Goal: Task Accomplishment & Management: Complete application form

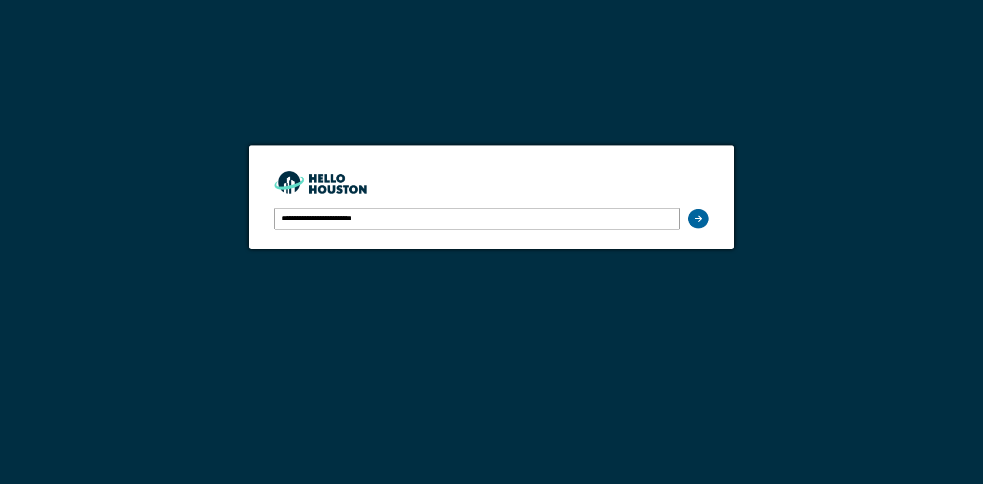
click at [703, 222] on div at bounding box center [698, 218] width 20 height 19
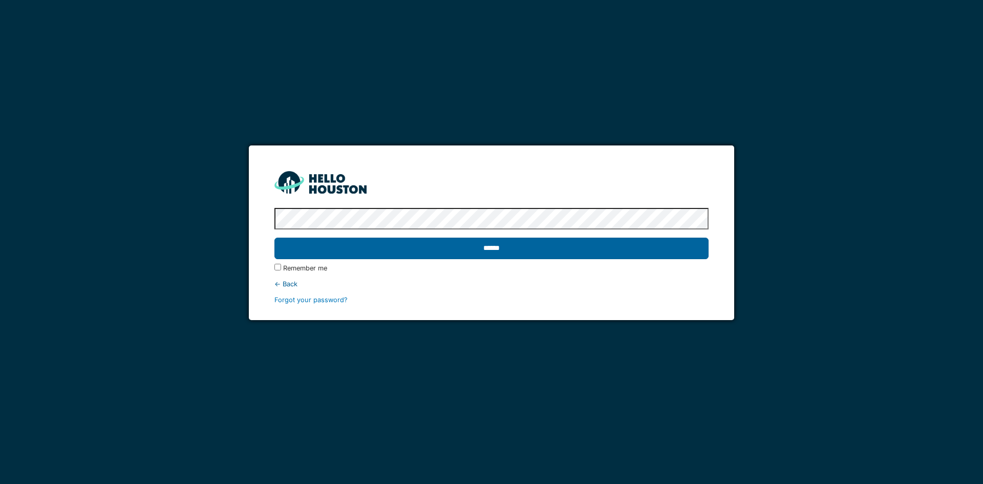
click at [412, 248] on input "******" at bounding box center [491, 247] width 434 height 21
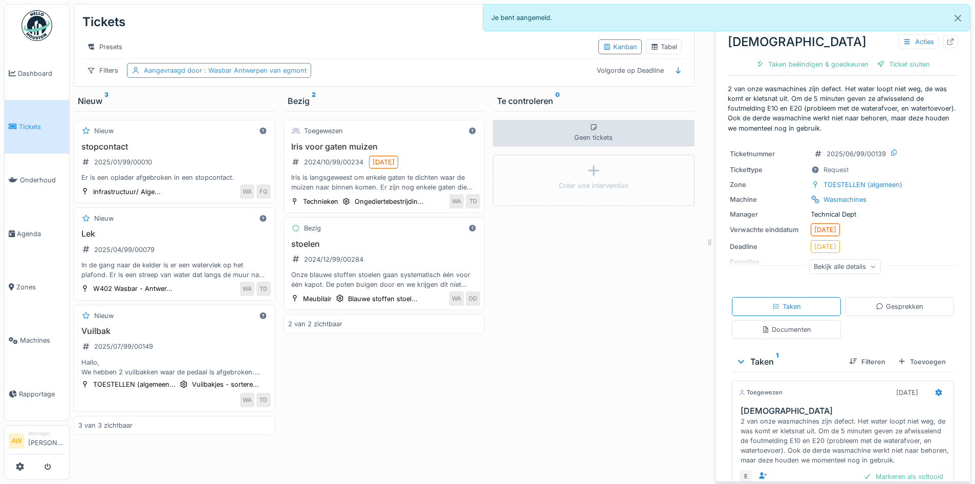
click at [227, 74] on span ": Wasbar Antwerpen van egmont" at bounding box center [254, 71] width 104 height 8
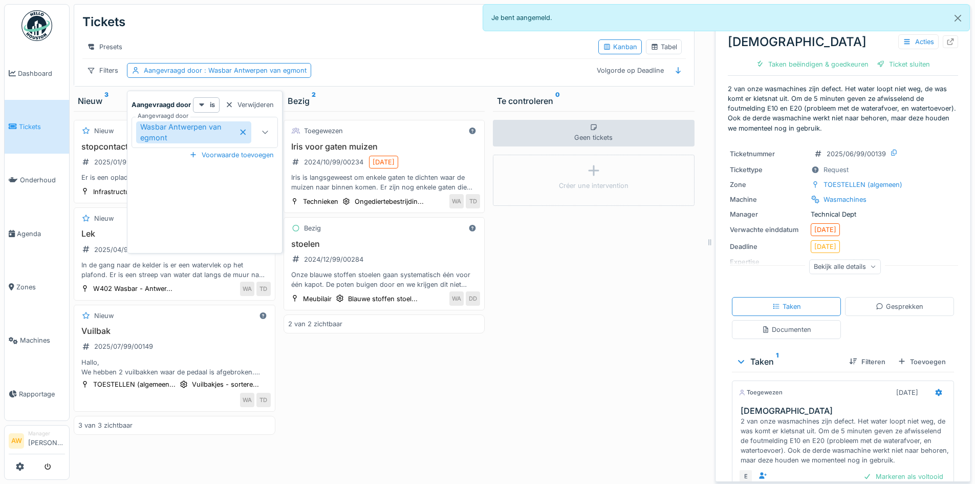
click at [244, 133] on icon at bounding box center [243, 131] width 8 height 7
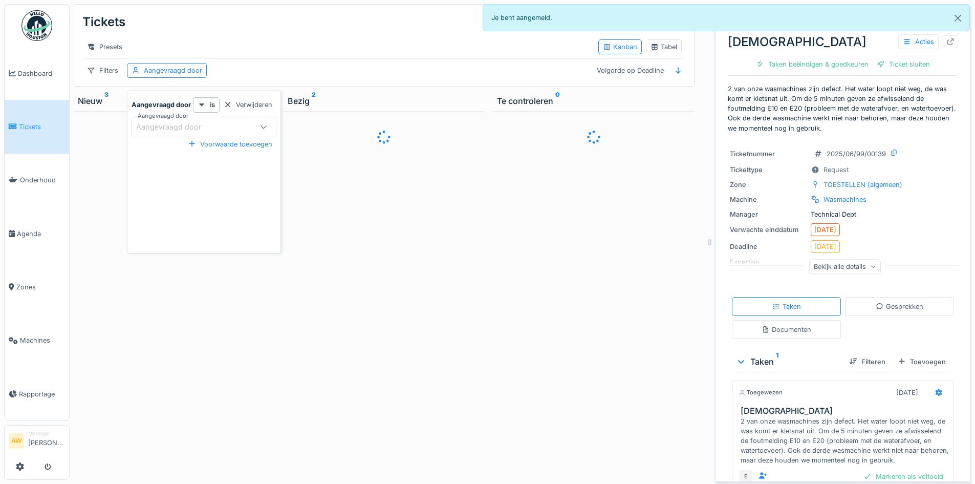
click at [184, 123] on div "Aangevraagd door" at bounding box center [175, 126] width 79 height 11
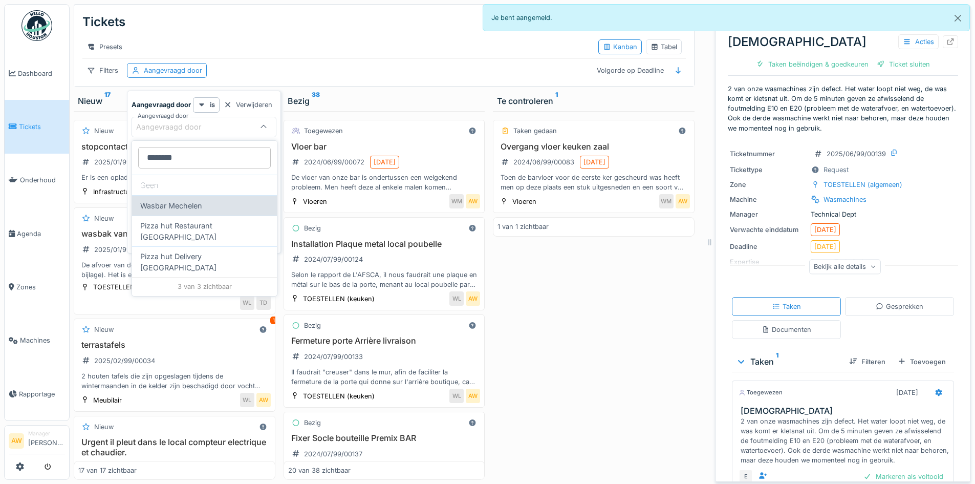
type door_czMjk "********"
click at [205, 199] on div "Wasbar Mechelen" at bounding box center [204, 205] width 145 height 20
type input "****"
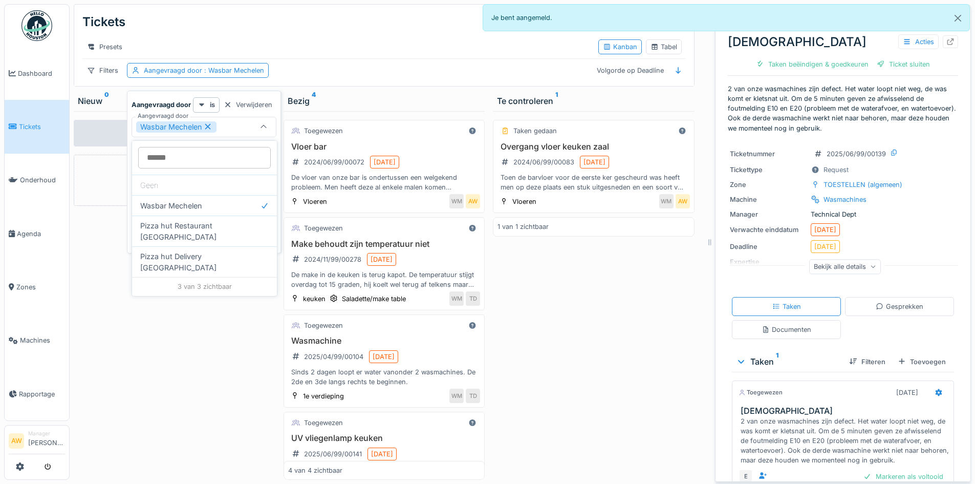
click at [324, 71] on div "Filters Aangevraagd door : Wasbar Mechelen Volgorde op Deadline" at bounding box center [383, 70] width 603 height 15
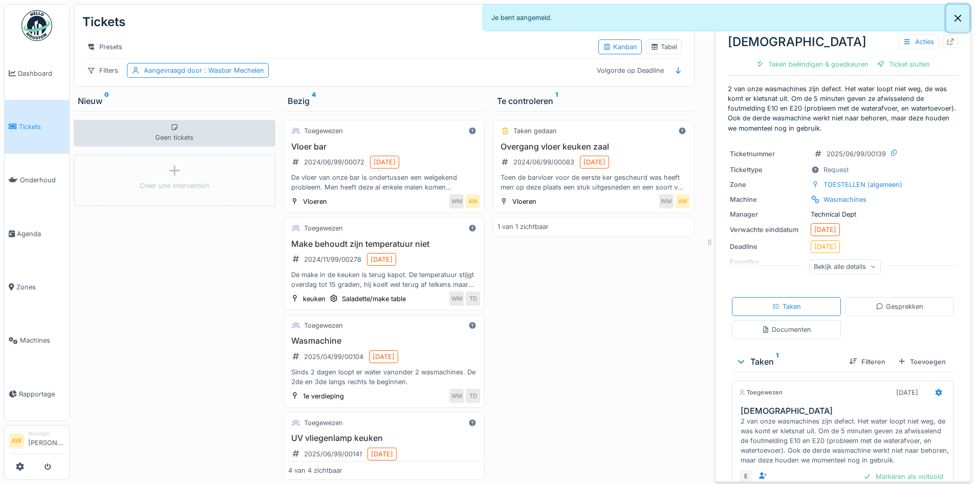
click at [958, 17] on button "Close" at bounding box center [957, 18] width 23 height 27
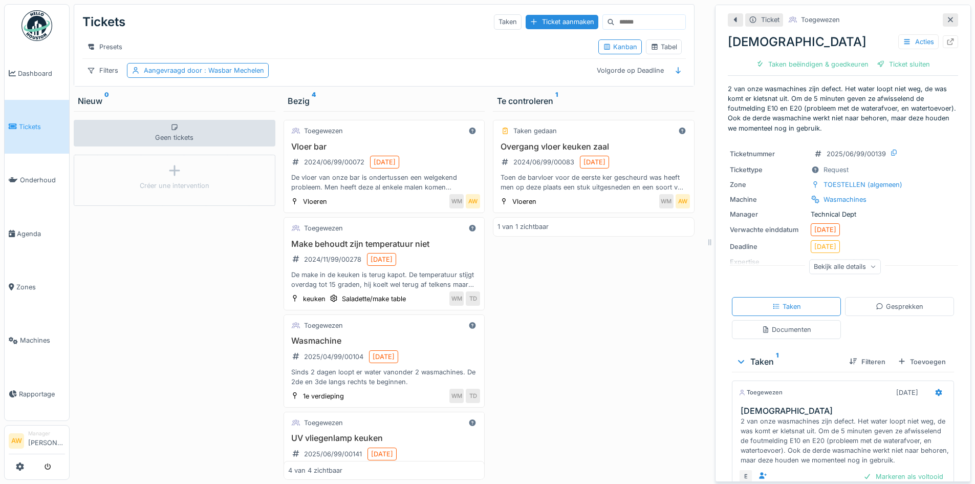
click at [943, 18] on div at bounding box center [950, 19] width 15 height 13
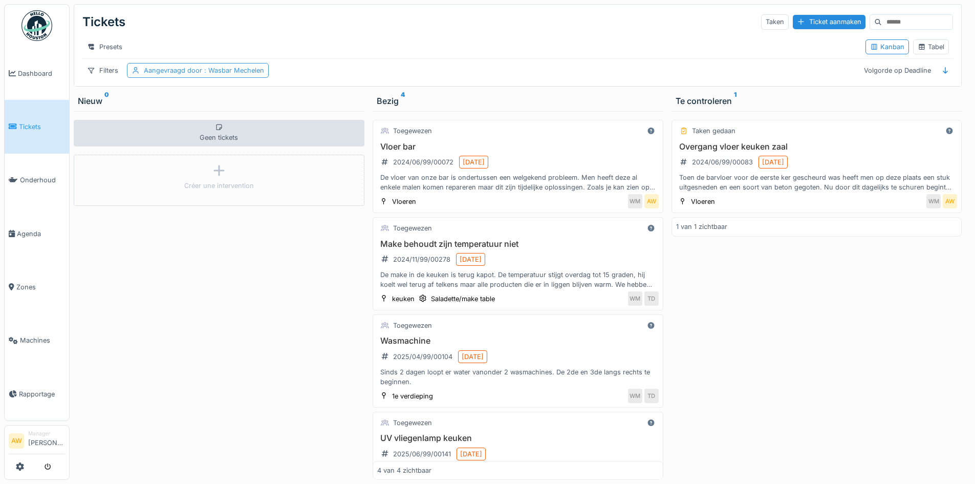
click at [218, 74] on span ": Wasbar Mechelen" at bounding box center [233, 71] width 62 height 8
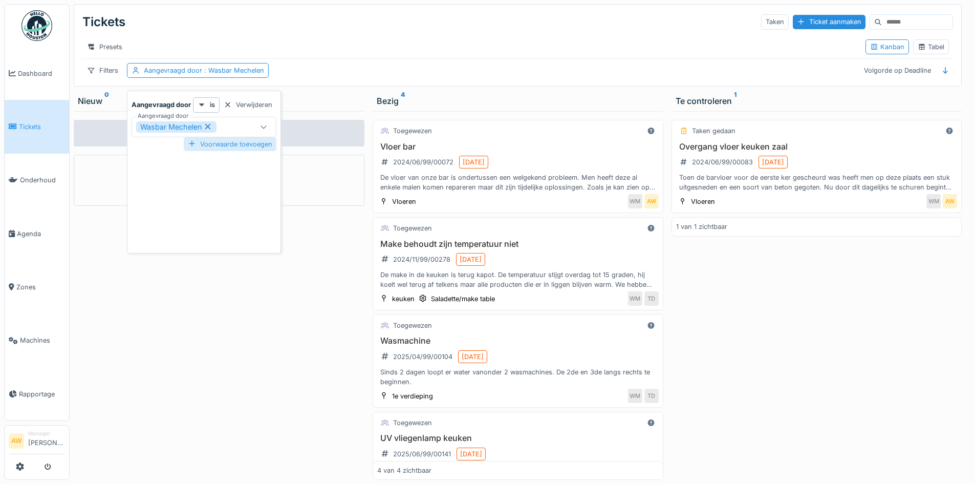
click at [237, 149] on div "Voorwaarde toevoegen" at bounding box center [230, 144] width 93 height 14
click at [256, 152] on div "Verwijderen" at bounding box center [248, 149] width 57 height 14
click at [103, 78] on div "Filters" at bounding box center [102, 70] width 40 height 15
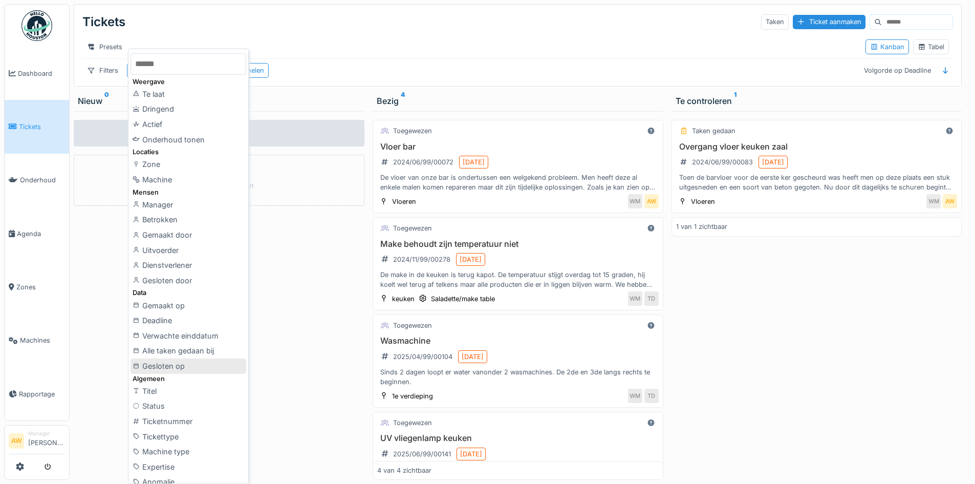
click at [167, 372] on div "Gesloten op" at bounding box center [189, 365] width 116 height 15
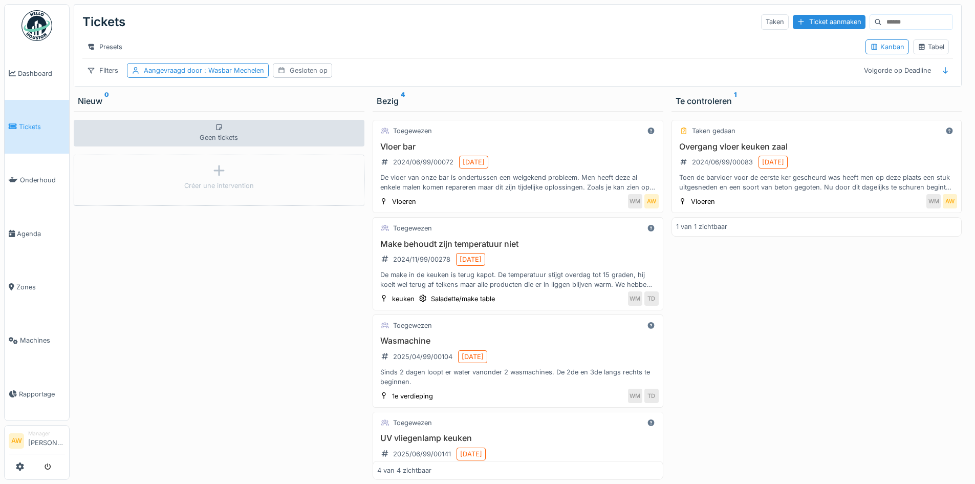
click at [320, 75] on div "Gesloten op" at bounding box center [309, 71] width 38 height 10
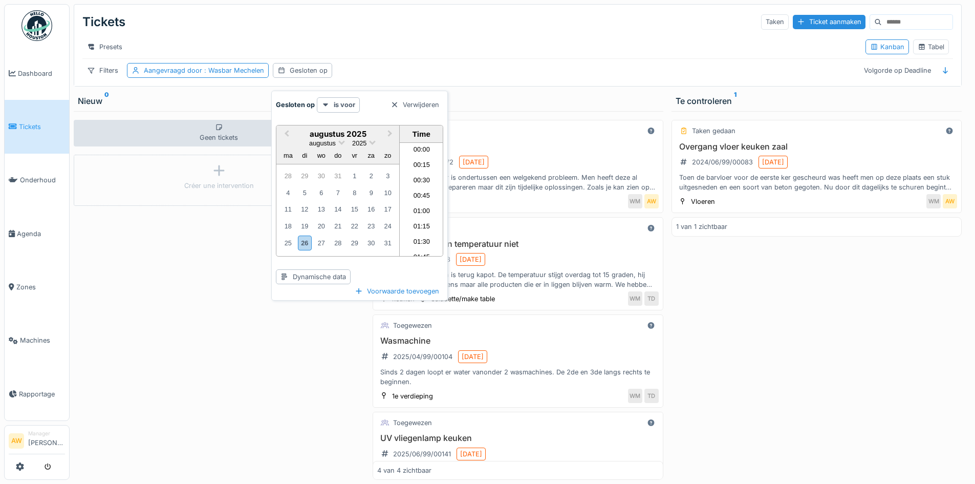
scroll to position [980, 0]
click at [430, 105] on div "Verwijderen" at bounding box center [414, 105] width 57 height 14
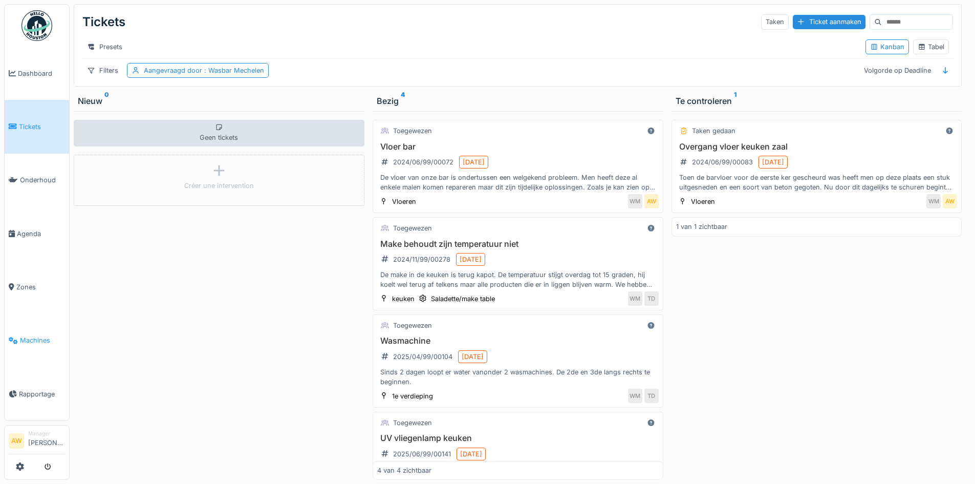
click at [32, 335] on span "Machines" at bounding box center [42, 340] width 45 height 10
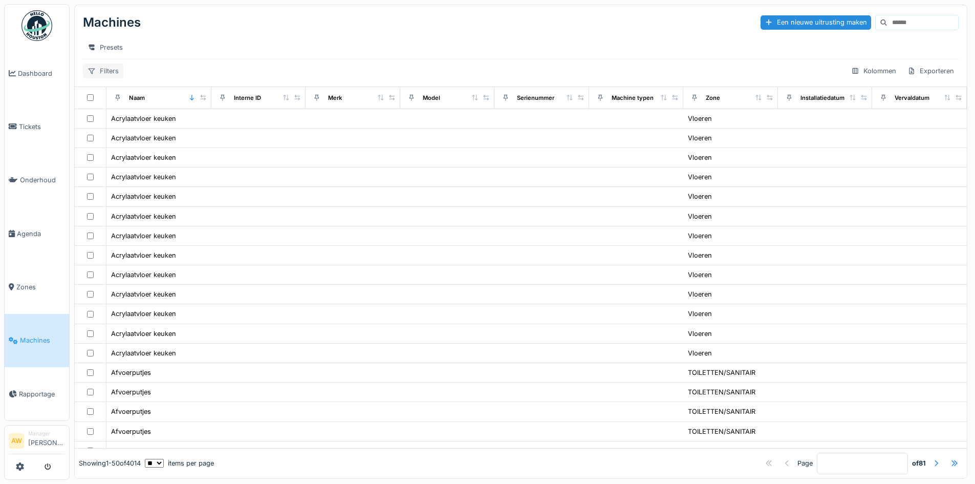
click at [117, 78] on div "Filters" at bounding box center [103, 70] width 40 height 15
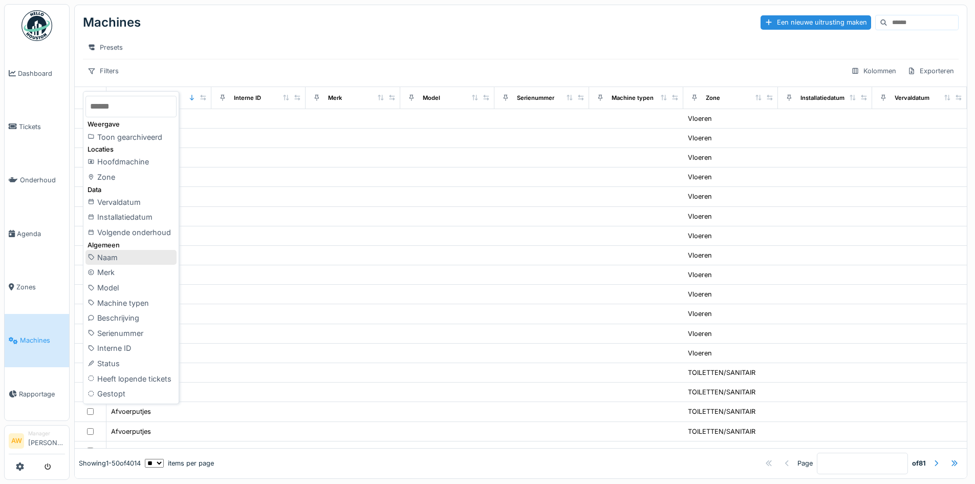
click at [132, 262] on div "Naam" at bounding box center [130, 257] width 91 height 15
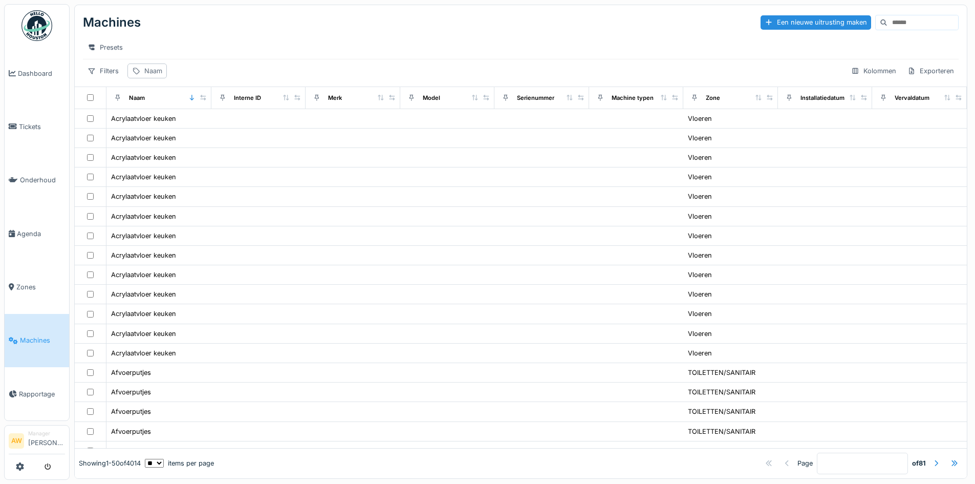
click at [161, 76] on div "Naam" at bounding box center [153, 71] width 18 height 10
click at [189, 126] on input "Naam" at bounding box center [184, 127] width 104 height 21
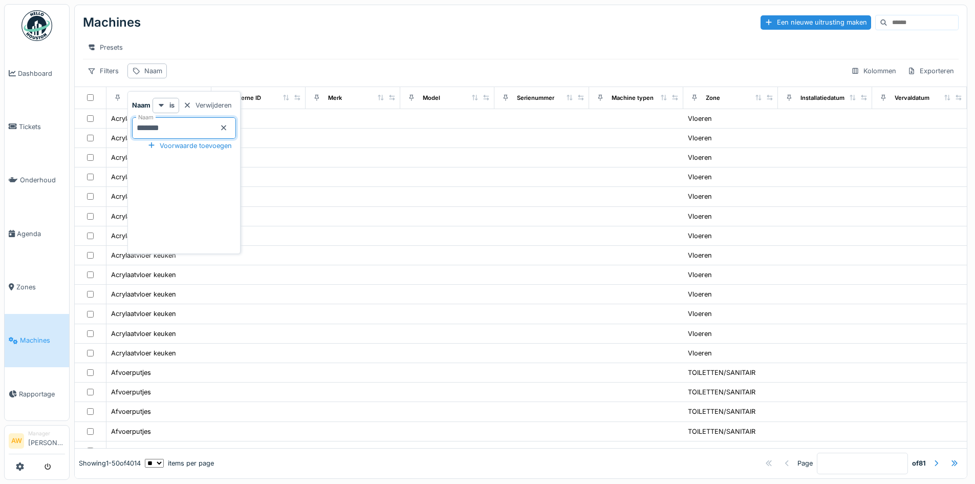
type input "*******"
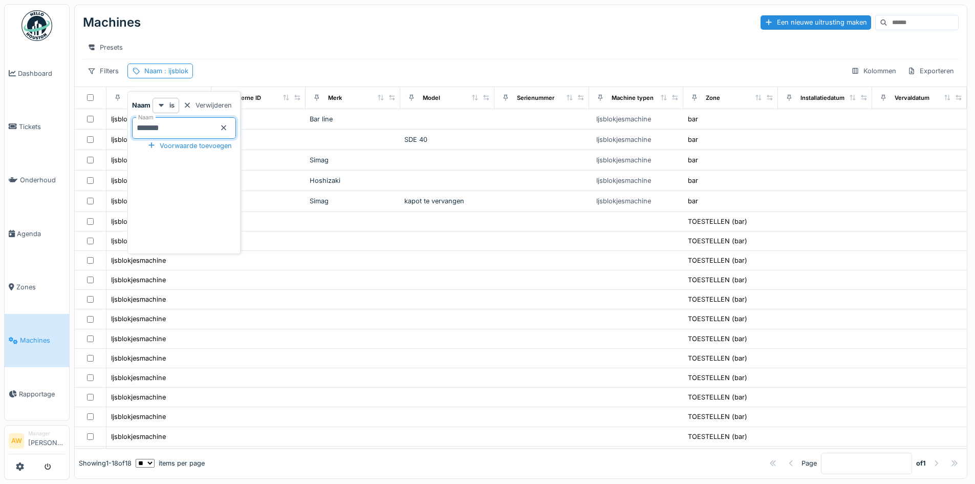
click at [314, 37] on div "Presets" at bounding box center [521, 47] width 876 height 23
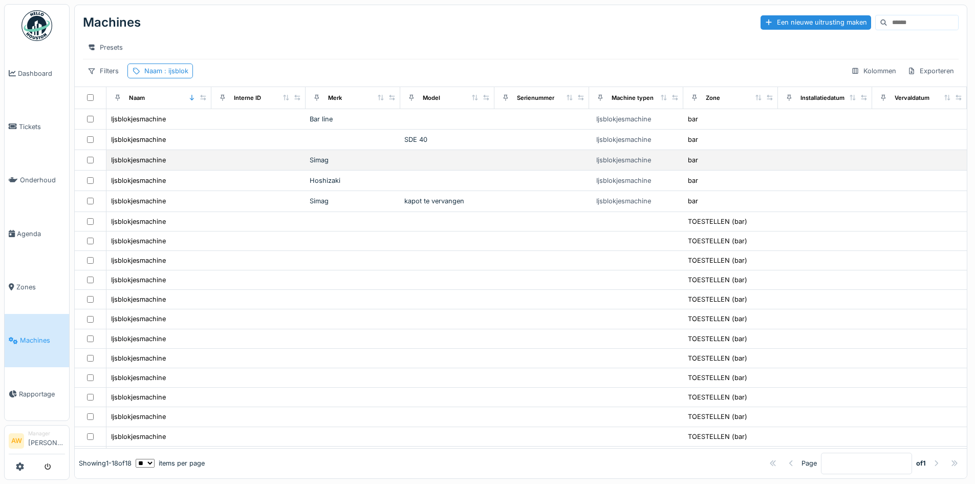
click at [386, 161] on td "Simag" at bounding box center [353, 160] width 95 height 20
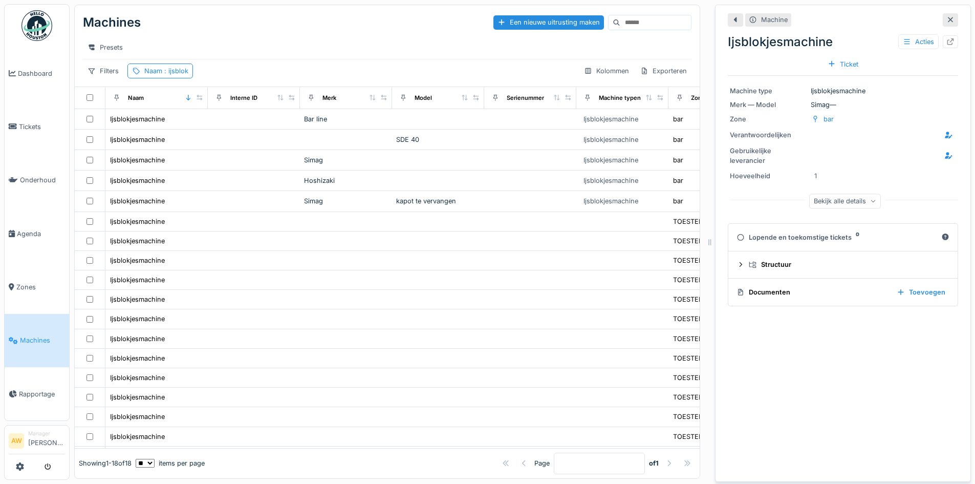
click at [825, 203] on div "Bekijk alle details" at bounding box center [845, 200] width 72 height 15
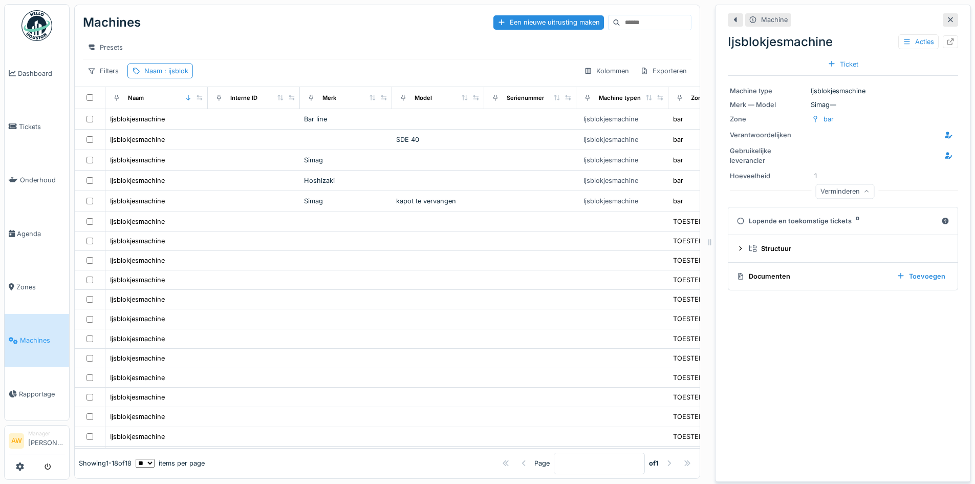
click at [830, 193] on div "Verminderen" at bounding box center [845, 191] width 59 height 15
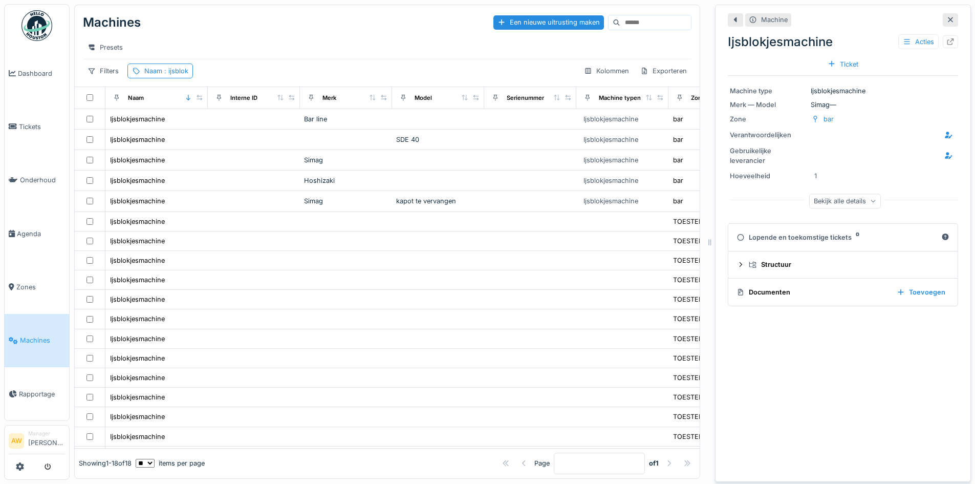
click at [943, 26] on div at bounding box center [950, 19] width 15 height 13
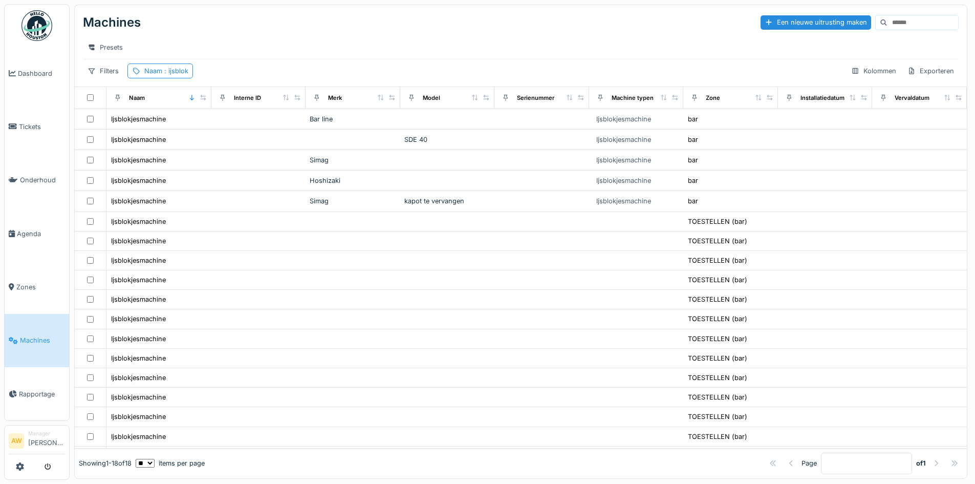
click at [935, 23] on input at bounding box center [923, 22] width 71 height 14
click at [32, 129] on link "Tickets" at bounding box center [37, 126] width 64 height 53
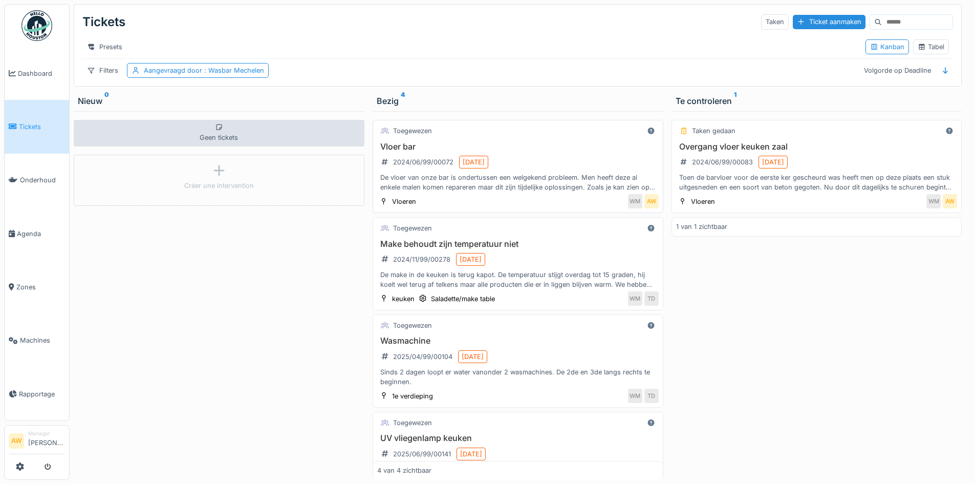
click at [411, 152] on h3 "Vloer bar" at bounding box center [518, 147] width 282 height 10
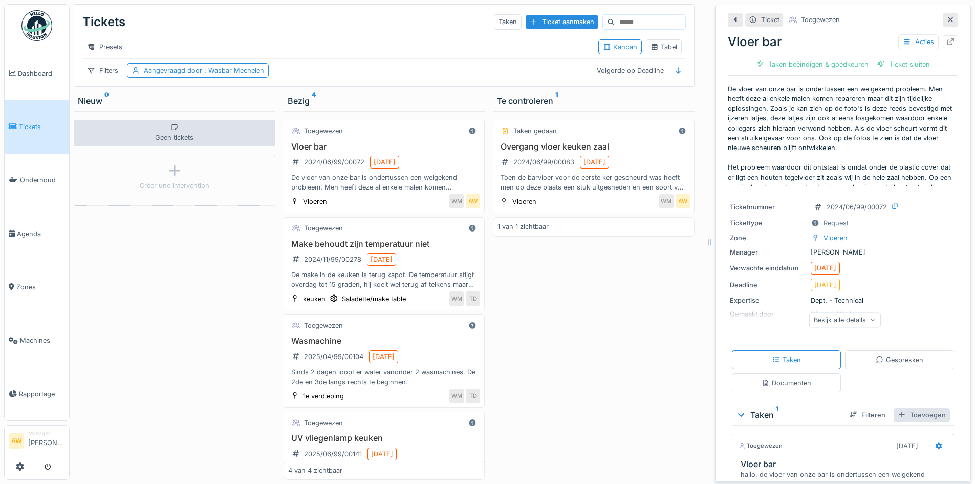
click at [898, 413] on div "Toevoegen" at bounding box center [922, 415] width 56 height 14
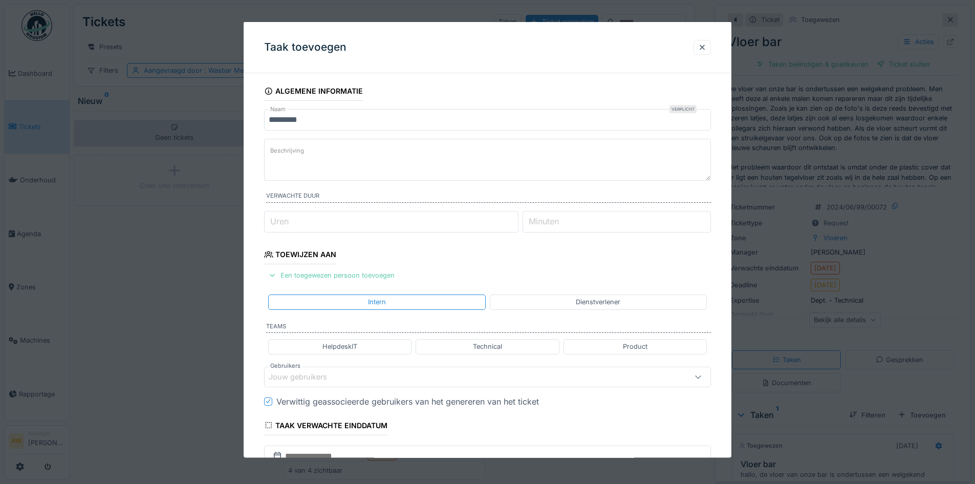
click at [376, 275] on div "Een toegewezen persoon toevoegen" at bounding box center [331, 275] width 135 height 14
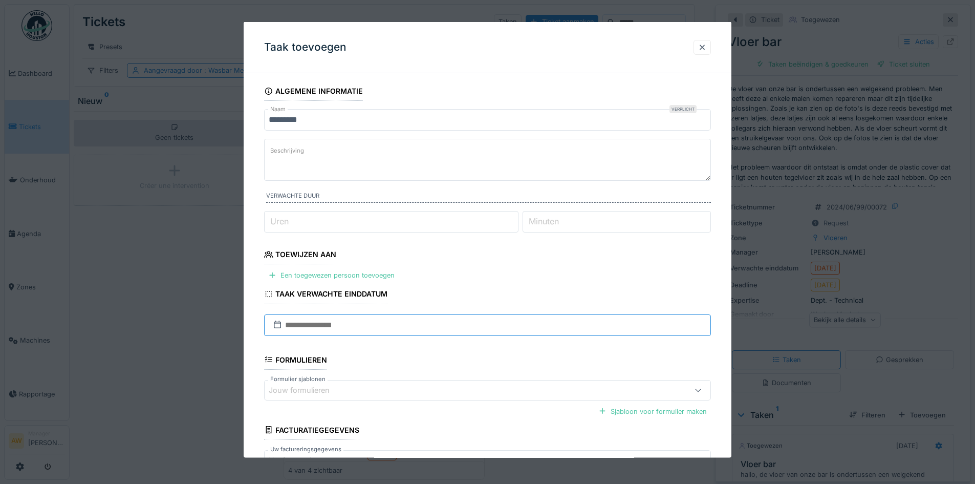
click at [403, 322] on input "text" at bounding box center [487, 324] width 447 height 21
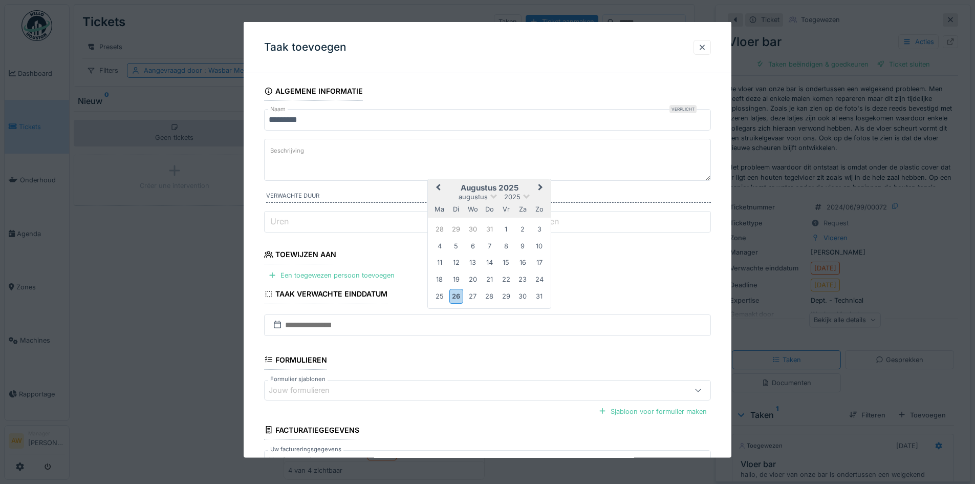
click at [367, 265] on fieldset "Algemene informatie Naam Verplicht ********* Beschrijving Verwachte duur Uren M…" at bounding box center [487, 294] width 447 height 427
click at [386, 271] on div "Een toegewezen persoon toevoegen" at bounding box center [331, 275] width 135 height 14
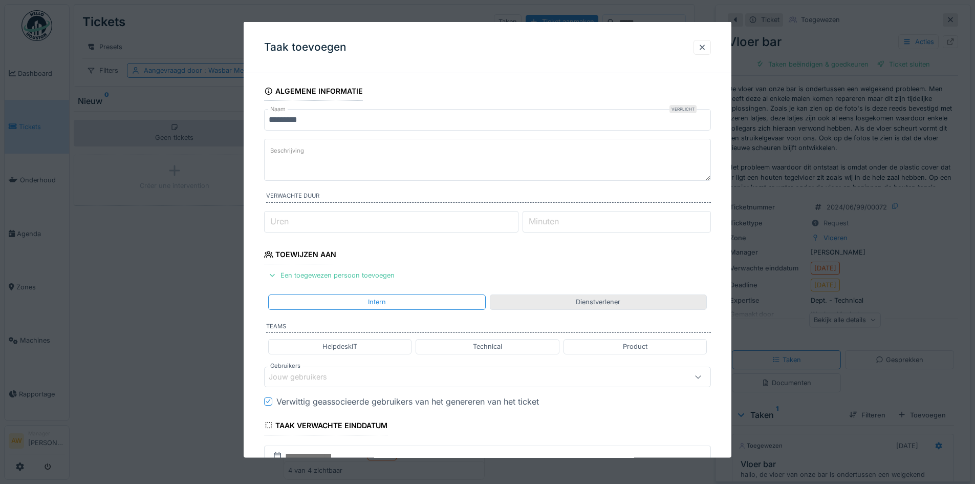
click at [537, 305] on div "Dienstverlener" at bounding box center [598, 301] width 217 height 15
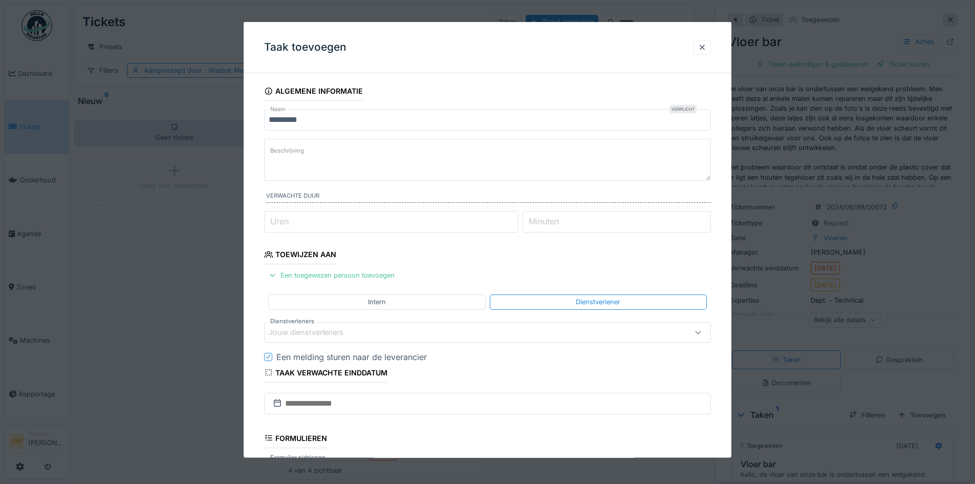
click at [375, 330] on div "Jouw dienstverleners" at bounding box center [461, 331] width 385 height 11
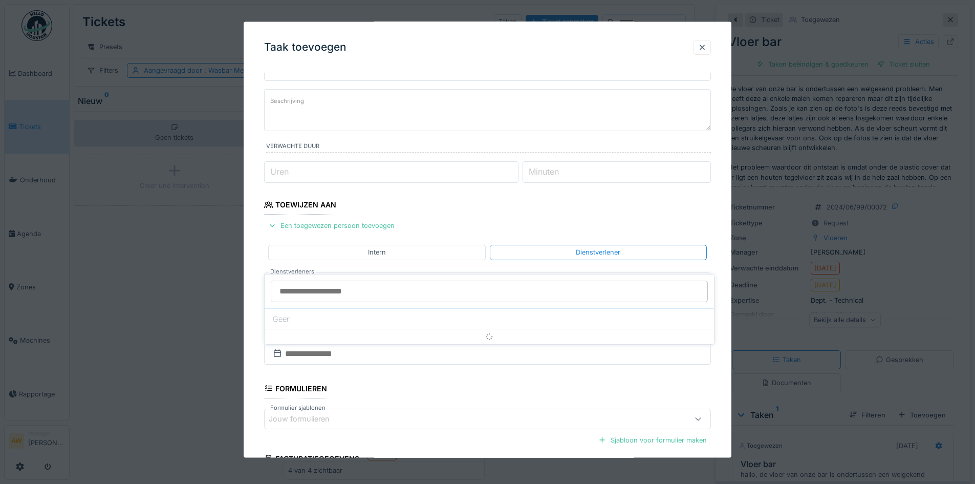
scroll to position [92, 0]
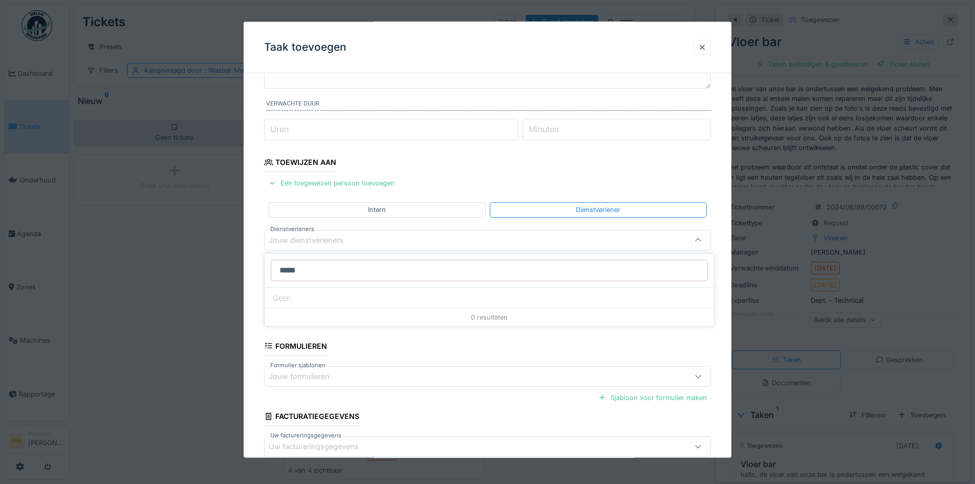
drag, startPoint x: 366, startPoint y: 267, endPoint x: 254, endPoint y: 267, distance: 112.1
click at [254, 267] on body "Dashboard Tickets Onderhoud Agenda Zones Machines Rapportage AW Manager Anouk W…" at bounding box center [487, 242] width 975 height 484
type input "*"
click at [700, 41] on div at bounding box center [702, 46] width 17 height 15
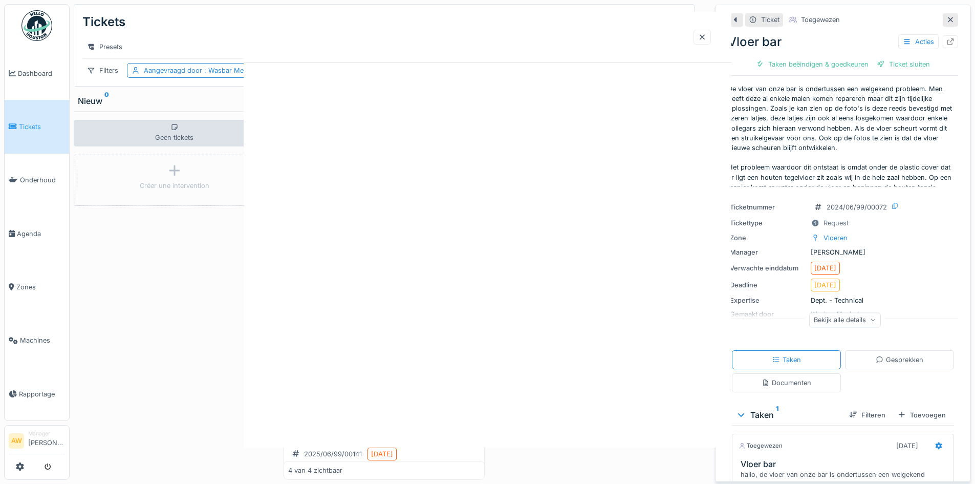
scroll to position [0, 0]
